Goal: Information Seeking & Learning: Check status

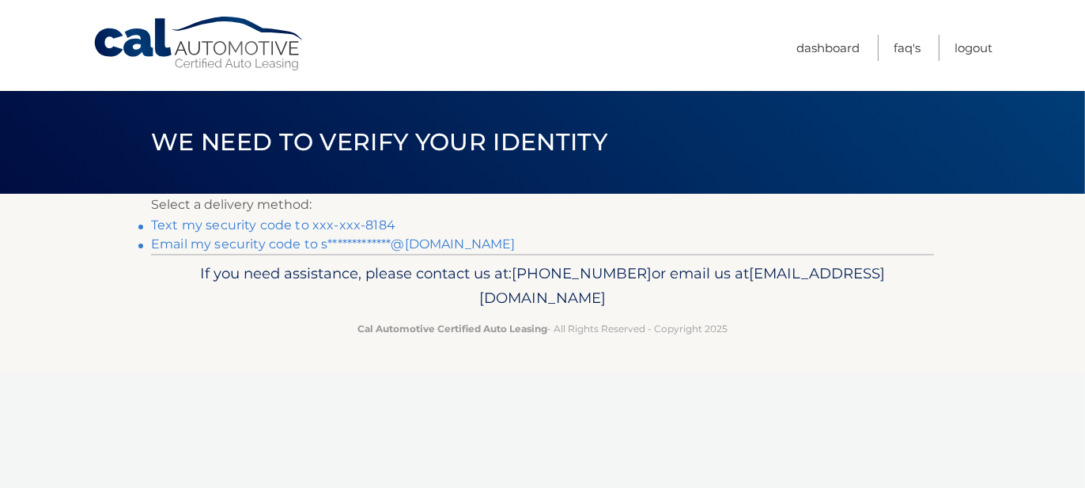
click at [318, 225] on link "Text my security code to xxx-xxx-8184" at bounding box center [273, 224] width 244 height 15
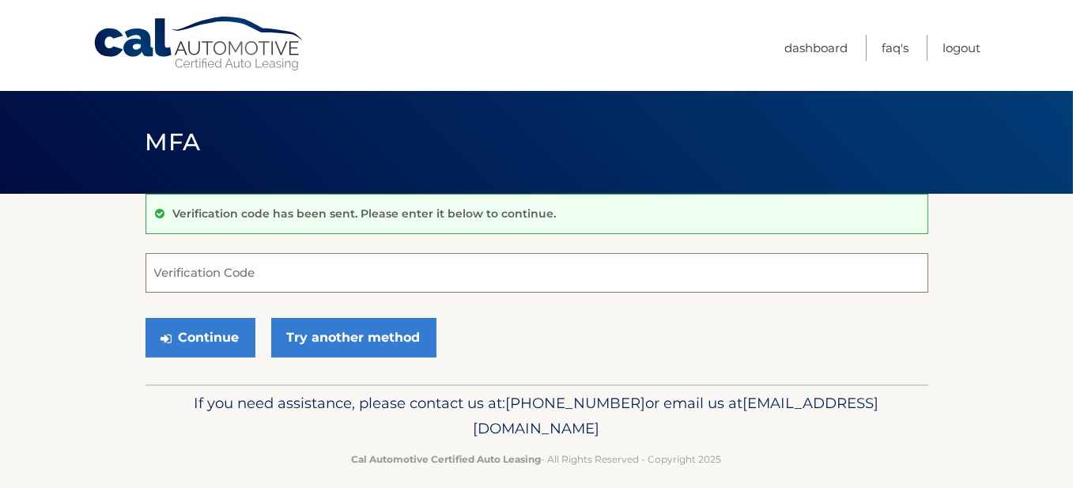
click at [206, 269] on input "Verification Code" at bounding box center [537, 273] width 783 height 40
type input "865652"
click at [146, 318] on button "Continue" at bounding box center [201, 338] width 110 height 40
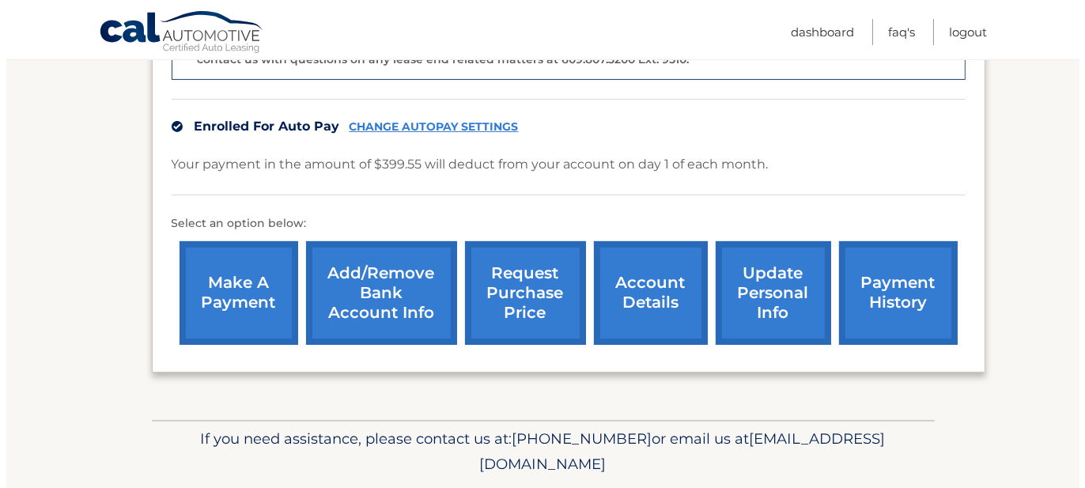
scroll to position [524, 0]
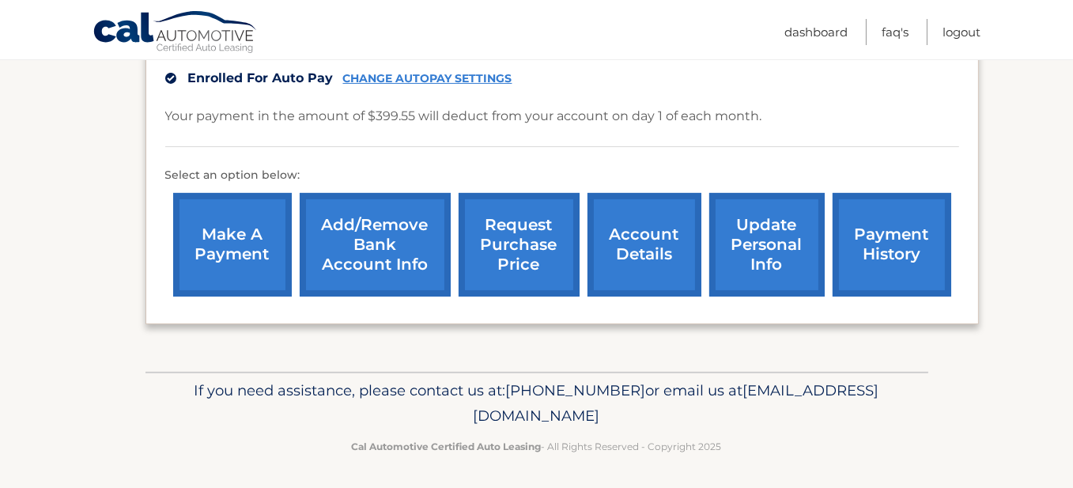
click at [500, 242] on link "request purchase price" at bounding box center [519, 245] width 121 height 104
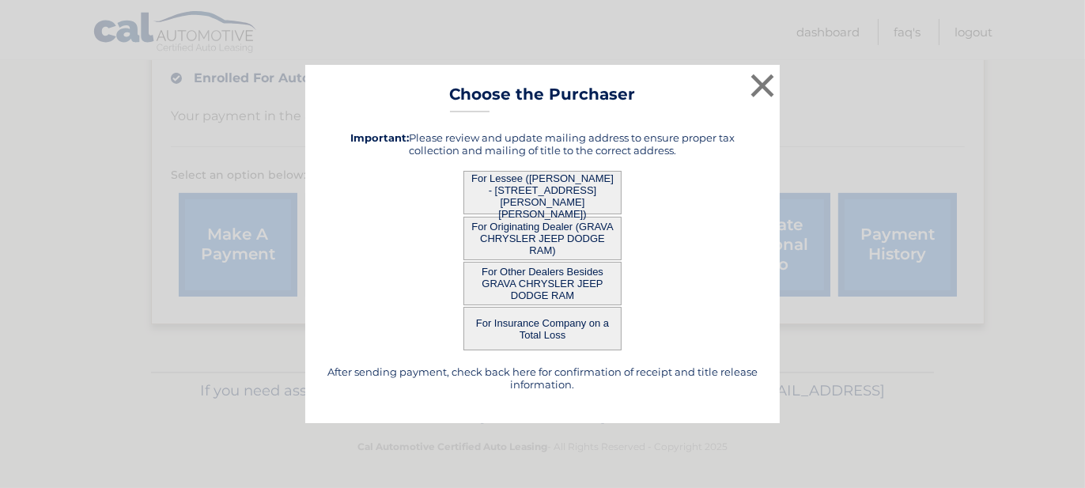
click at [557, 191] on button "For Lessee ([PERSON_NAME] - [STREET_ADDRESS][PERSON_NAME][PERSON_NAME])" at bounding box center [542, 192] width 158 height 43
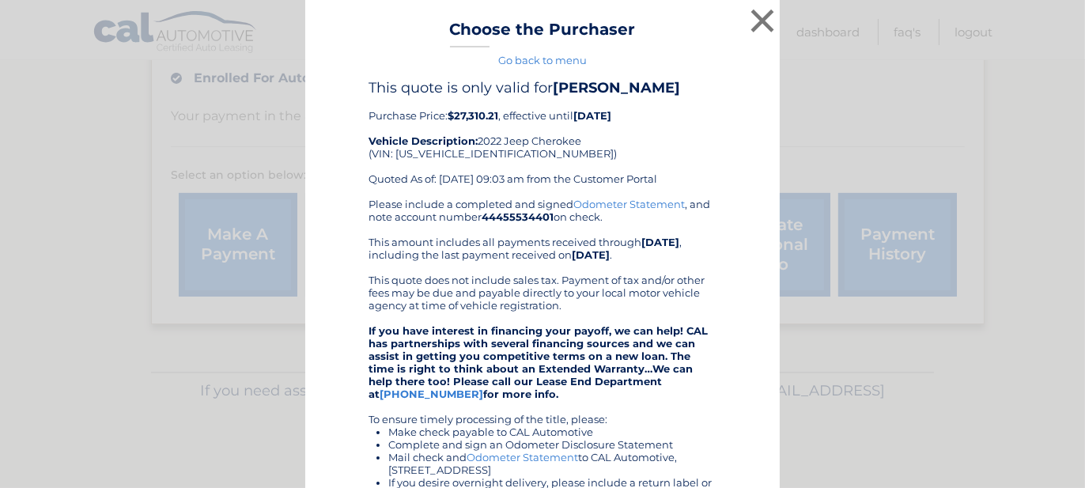
click at [590, 157] on div "This quote is only valid for SUZANNE BROSNAHAN Purchase Price: $27,310.21 , eff…" at bounding box center [543, 138] width 348 height 119
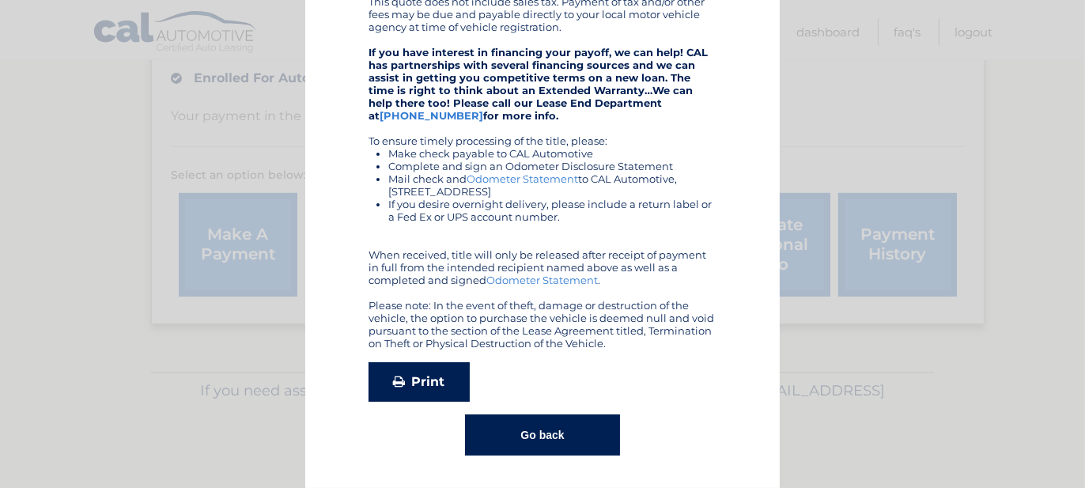
click at [408, 383] on link "Print" at bounding box center [419, 382] width 101 height 40
click at [554, 433] on button "Go back" at bounding box center [542, 434] width 154 height 41
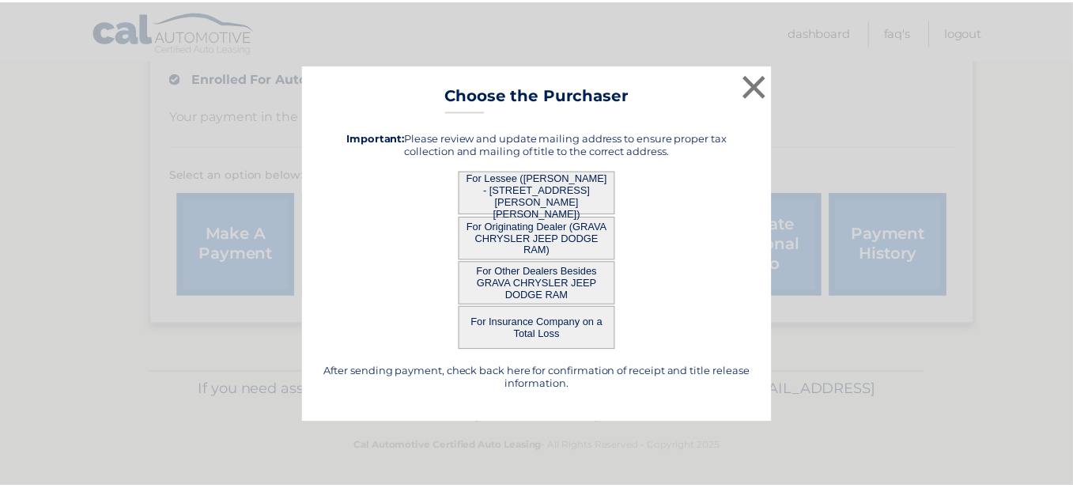
scroll to position [0, 0]
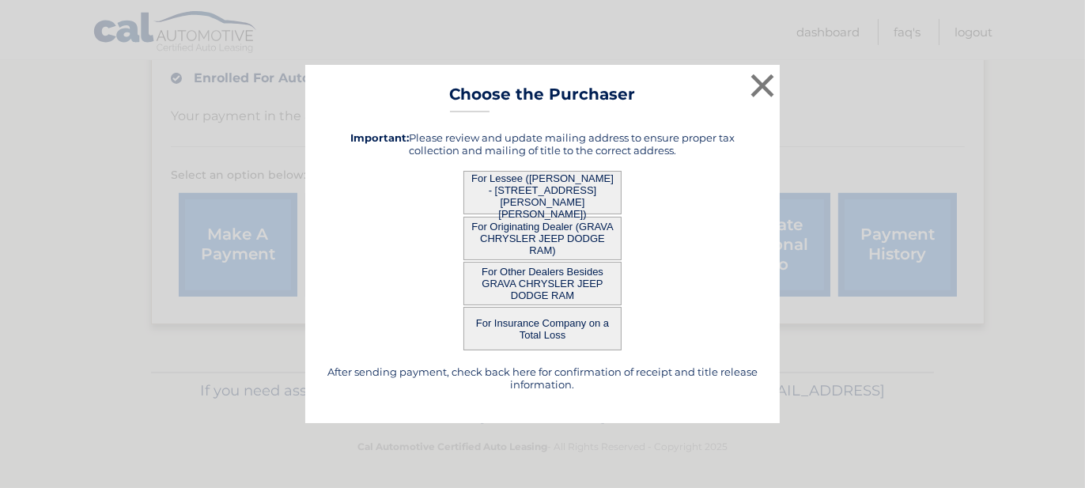
click at [547, 229] on button "For Originating Dealer (GRAVA CHRYSLER JEEP DODGE RAM)" at bounding box center [542, 238] width 158 height 43
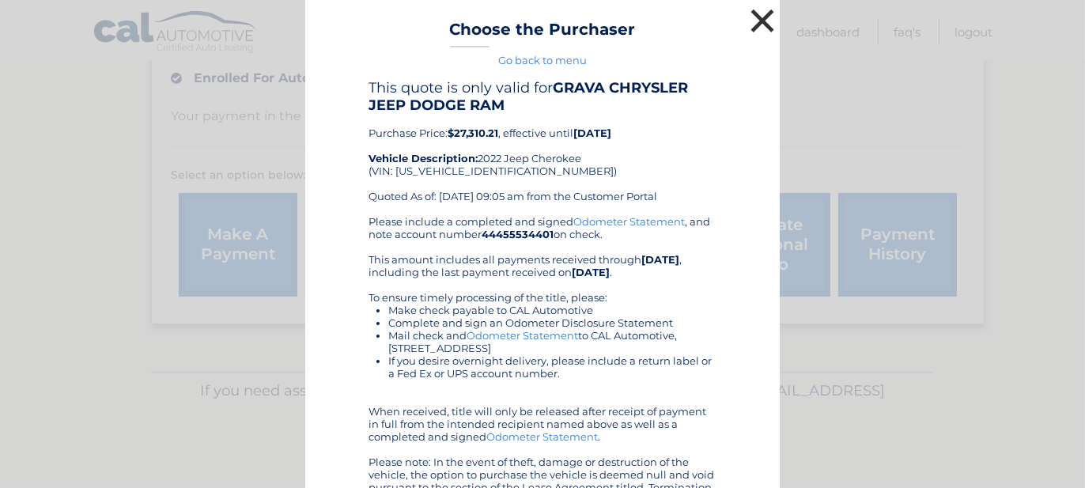
click at [766, 17] on button "×" at bounding box center [762, 21] width 32 height 32
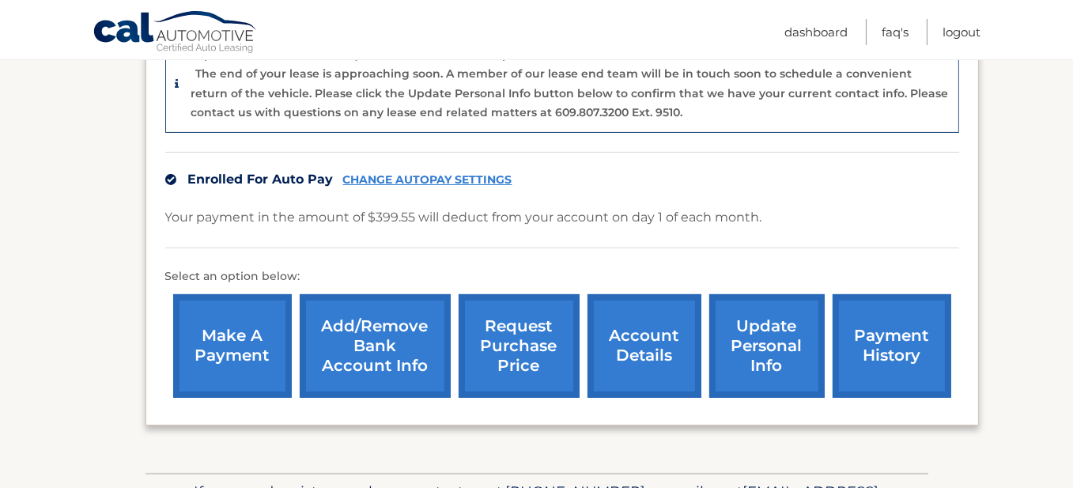
scroll to position [445, 0]
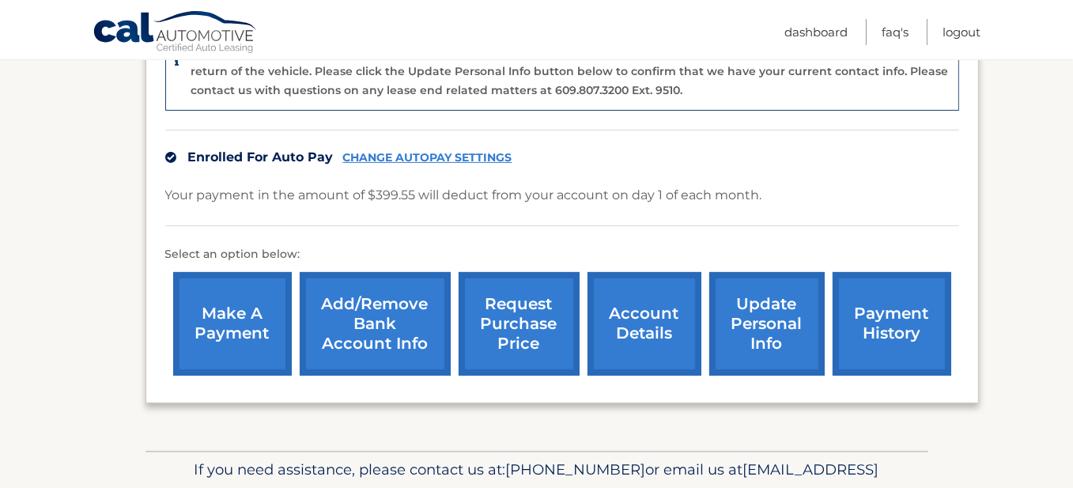
click at [894, 321] on link "payment history" at bounding box center [892, 324] width 119 height 104
click at [633, 339] on link "account details" at bounding box center [645, 324] width 114 height 104
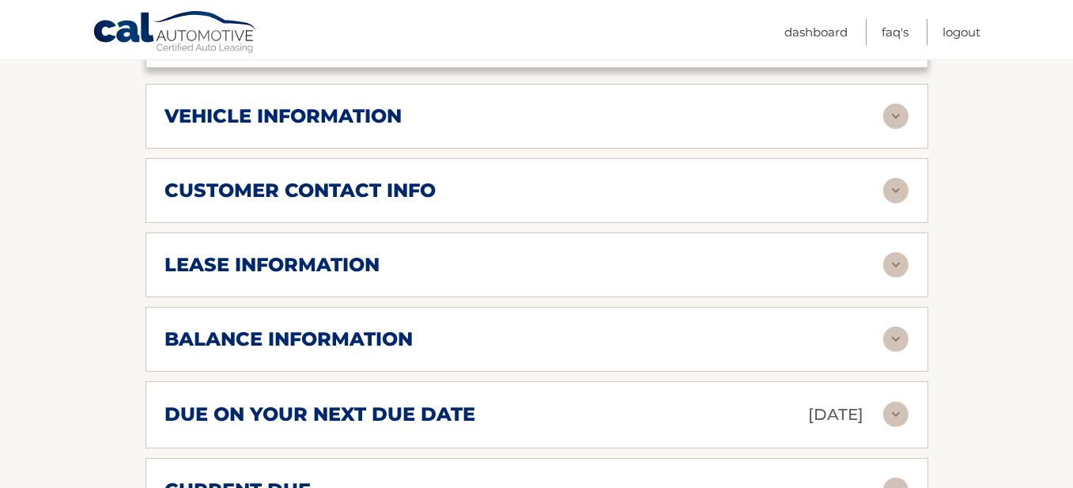
scroll to position [712, 0]
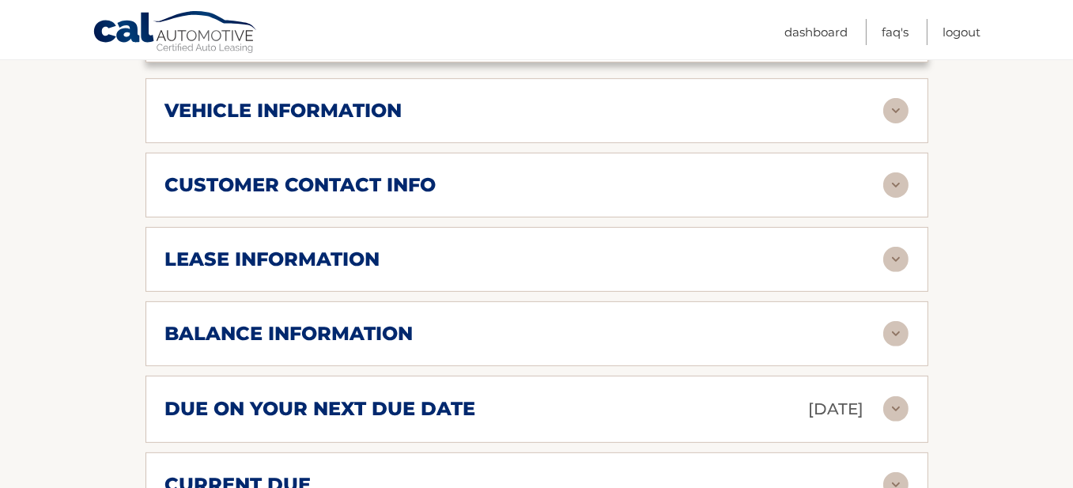
click at [223, 247] on div "lease information" at bounding box center [536, 259] width 743 height 25
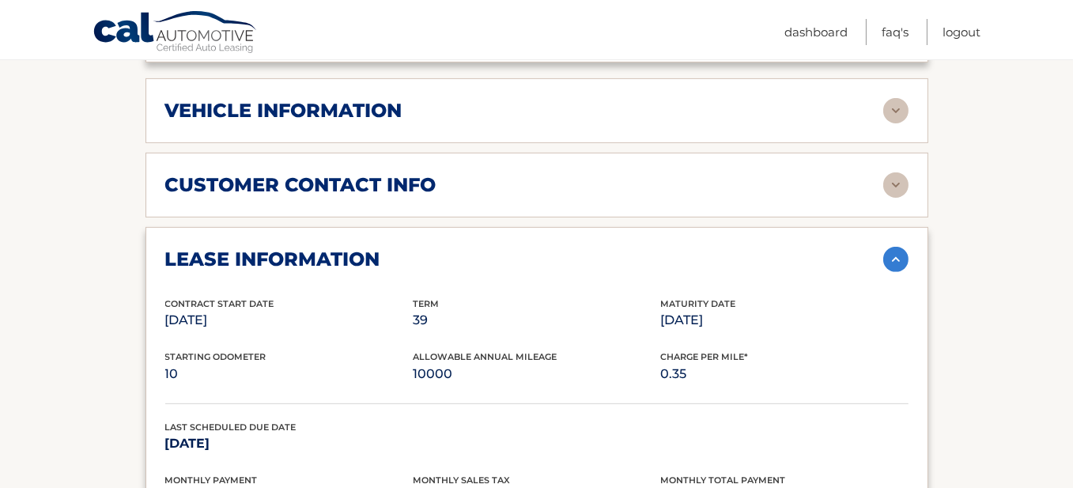
click at [720, 309] on p "Dec 30, 2025" at bounding box center [784, 320] width 248 height 22
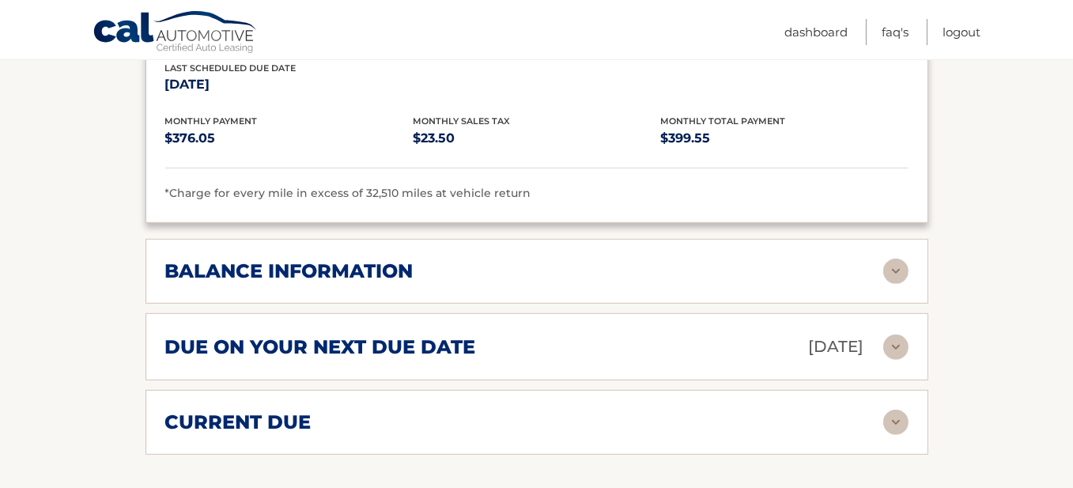
scroll to position [1107, 0]
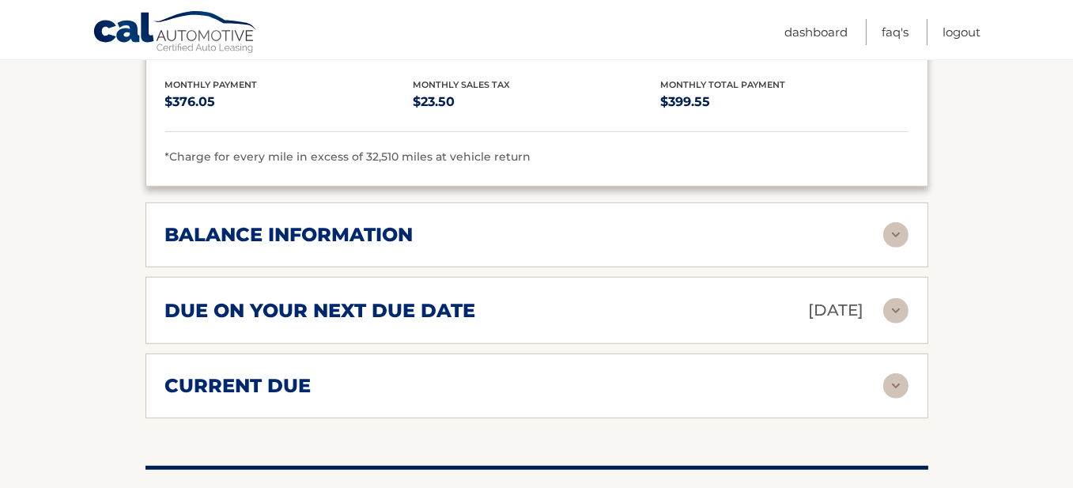
click at [261, 223] on h2 "balance information" at bounding box center [289, 235] width 248 height 24
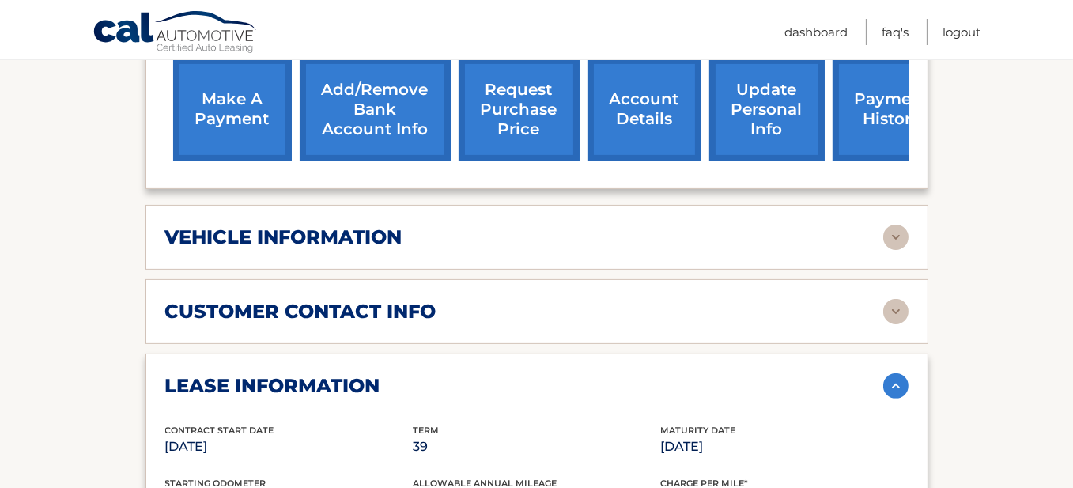
scroll to position [550, 0]
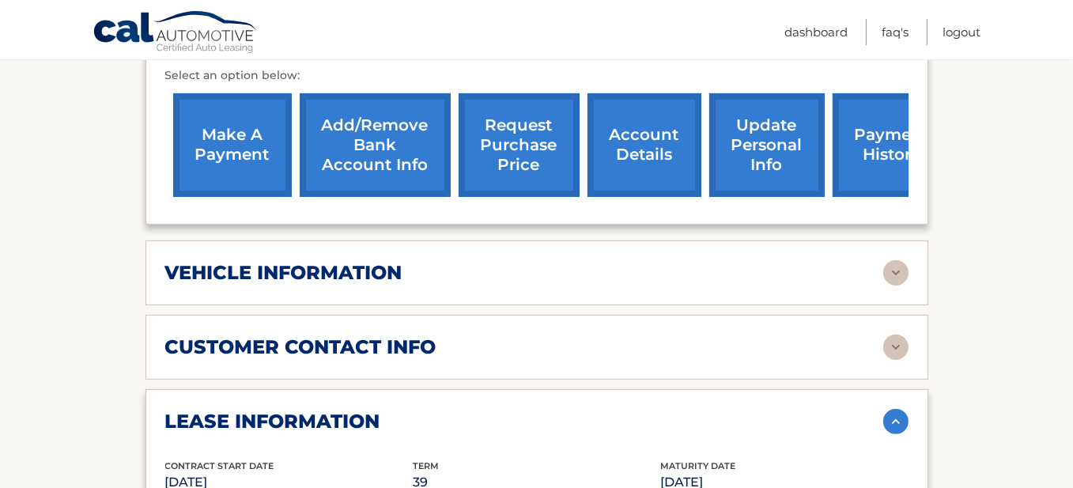
click at [193, 260] on div "vehicle information" at bounding box center [536, 272] width 743 height 25
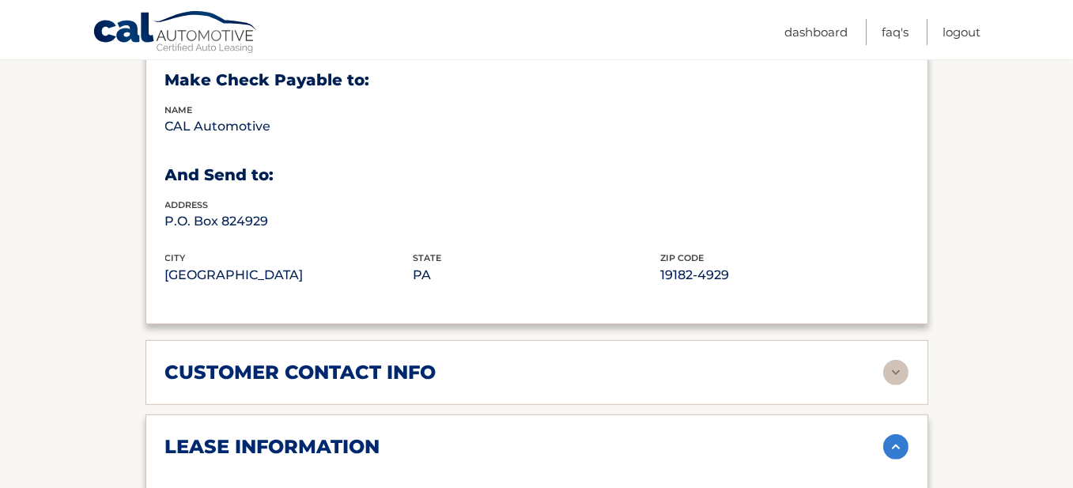
scroll to position [945, 0]
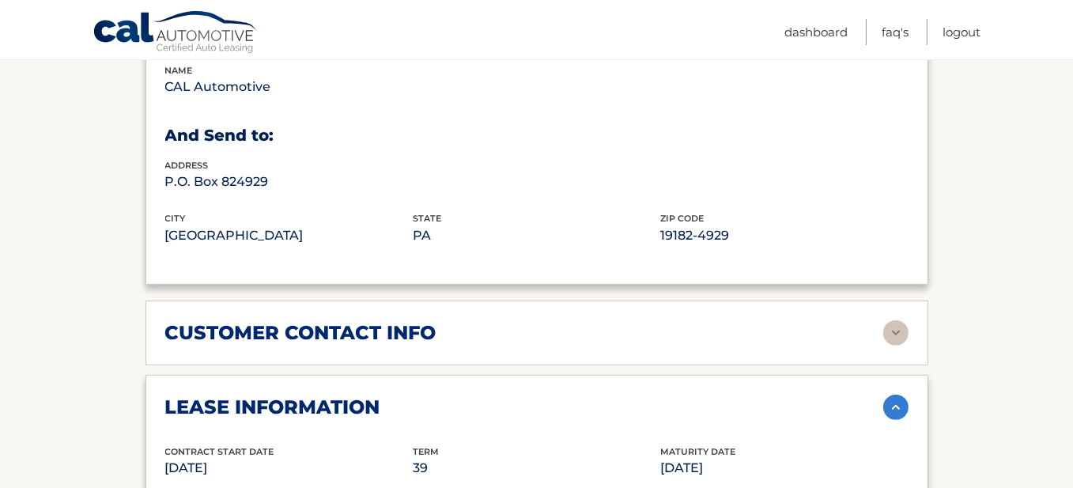
click at [283, 321] on h2 "customer contact info" at bounding box center [300, 333] width 271 height 24
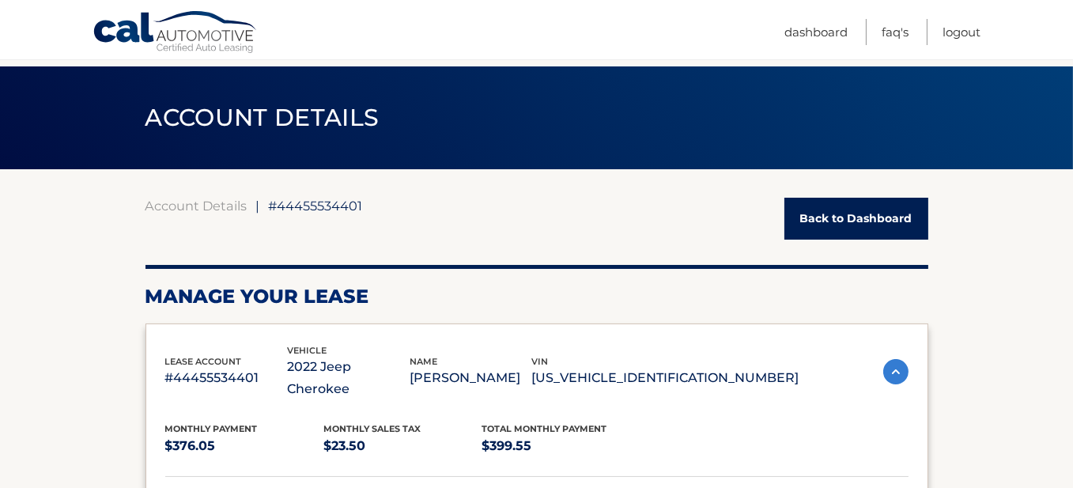
scroll to position [0, 0]
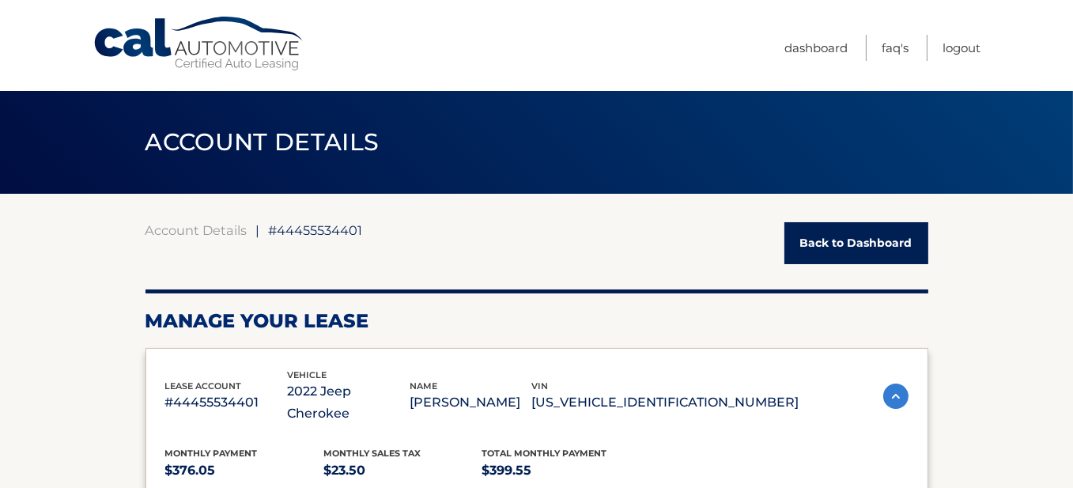
click at [845, 244] on link "Back to Dashboard" at bounding box center [856, 243] width 144 height 42
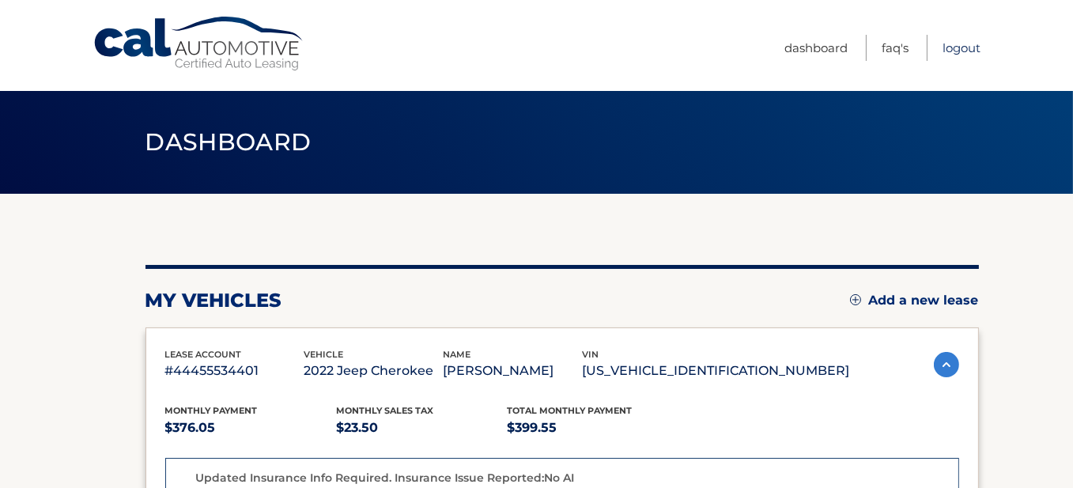
click at [964, 51] on link "Logout" at bounding box center [962, 48] width 38 height 26
